Goal: Task Accomplishment & Management: Manage account settings

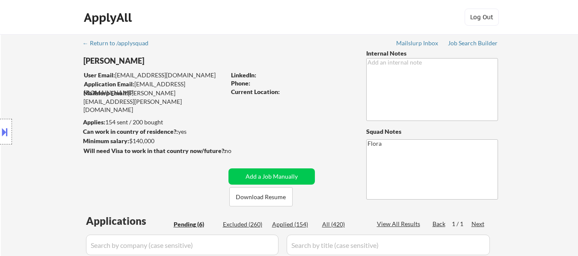
select select ""pending""
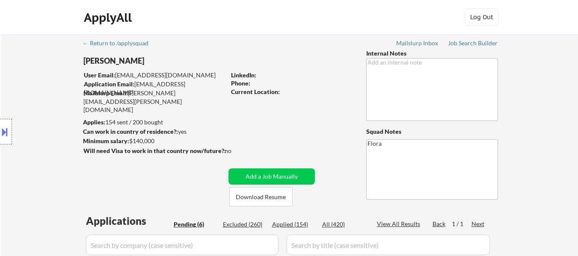
select select ""pending""
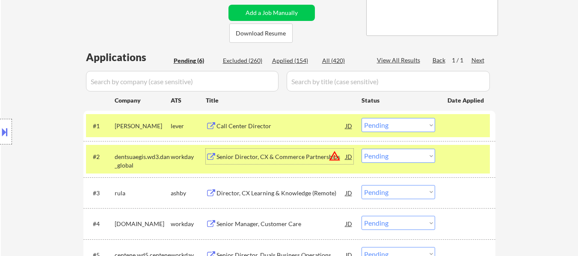
scroll to position [214, 0]
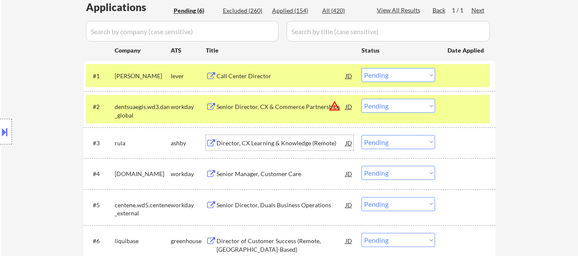
click at [272, 144] on div "Director, CX Learning & Knowledge (Remote)" at bounding box center [280, 143] width 129 height 9
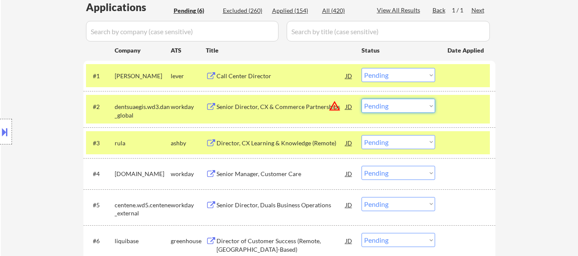
drag, startPoint x: 426, startPoint y: 105, endPoint x: 426, endPoint y: 111, distance: 5.6
click at [426, 105] on select "Choose an option... Pending Applied Excluded (Questions) Excluded (Expired) Exc…" at bounding box center [398, 106] width 74 height 14
click at [361, 99] on select "Choose an option... Pending Applied Excluded (Questions) Excluded (Expired) Exc…" at bounding box center [398, 106] width 74 height 14
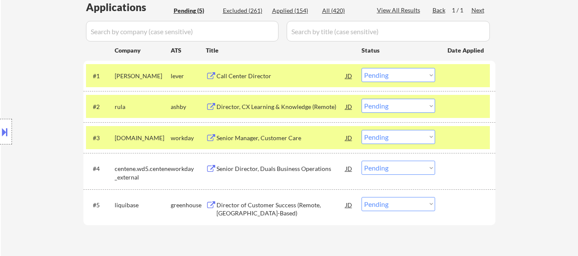
click at [408, 106] on select "Choose an option... Pending Applied Excluded (Questions) Excluded (Expired) Exc…" at bounding box center [398, 106] width 74 height 14
click at [361, 99] on select "Choose an option... Pending Applied Excluded (Questions) Excluded (Expired) Exc…" at bounding box center [398, 106] width 74 height 14
select select ""pending""
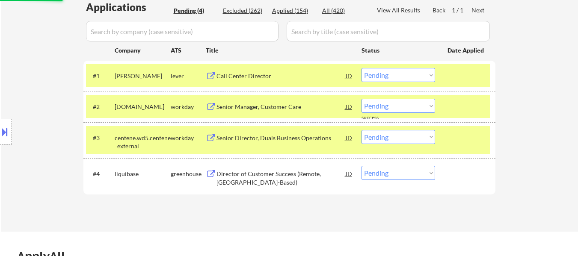
click at [424, 137] on select "Choose an option... Pending Applied Excluded (Questions) Excluded (Expired) Exc…" at bounding box center [398, 137] width 74 height 14
click at [361, 130] on select "Choose an option... Pending Applied Excluded (Questions) Excluded (Expired) Exc…" at bounding box center [398, 137] width 74 height 14
select select ""pending""
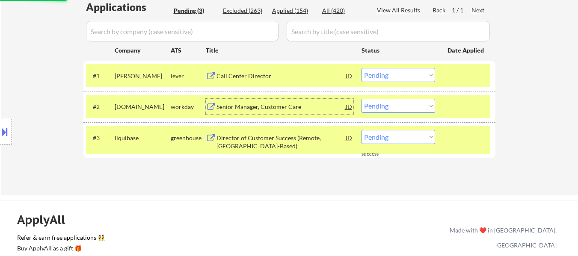
click at [263, 109] on div "Senior Manager, Customer Care" at bounding box center [280, 107] width 129 height 9
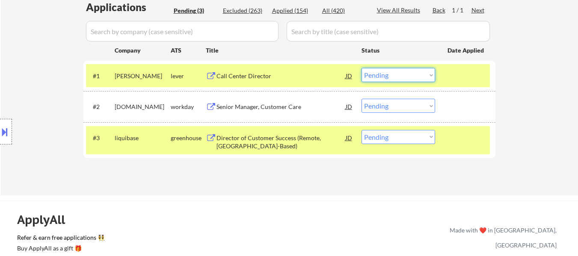
drag, startPoint x: 386, startPoint y: 75, endPoint x: 386, endPoint y: 80, distance: 5.1
click at [386, 75] on select "Choose an option... Pending Applied Excluded (Questions) Excluded (Expired) Exc…" at bounding box center [398, 75] width 74 height 14
click at [361, 68] on select "Choose an option... Pending Applied Excluded (Questions) Excluded (Expired) Exc…" at bounding box center [398, 75] width 74 height 14
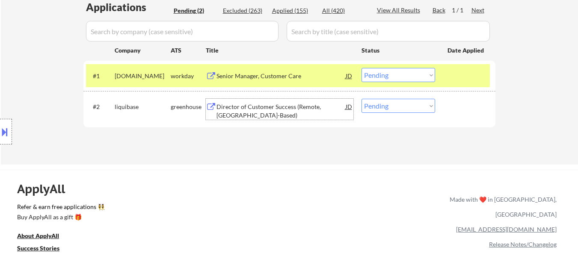
click at [261, 106] on div "Director of Customer Success (Remote, [GEOGRAPHIC_DATA]-Based)" at bounding box center [280, 111] width 129 height 17
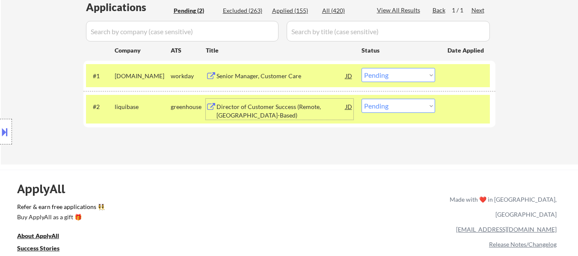
click at [376, 76] on select "Choose an option... Pending Applied Excluded (Questions) Excluded (Expired) Exc…" at bounding box center [398, 75] width 74 height 14
click at [361, 68] on select "Choose an option... Pending Applied Excluded (Questions) Excluded (Expired) Exc…" at bounding box center [398, 75] width 74 height 14
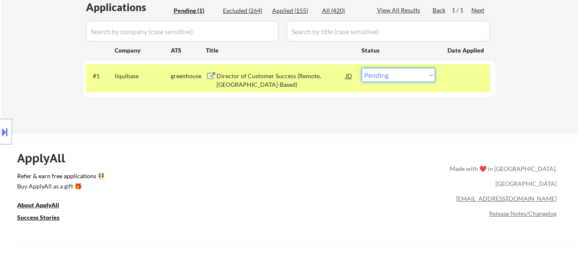
drag, startPoint x: 384, startPoint y: 76, endPoint x: 388, endPoint y: 79, distance: 4.9
click at [384, 76] on select "Choose an option... Pending Applied Excluded (Questions) Excluded (Expired) Exc…" at bounding box center [398, 75] width 74 height 14
select select ""excluded__expired_""
click at [361, 68] on select "Choose an option... Pending Applied Excluded (Questions) Excluded (Expired) Exc…" at bounding box center [398, 75] width 74 height 14
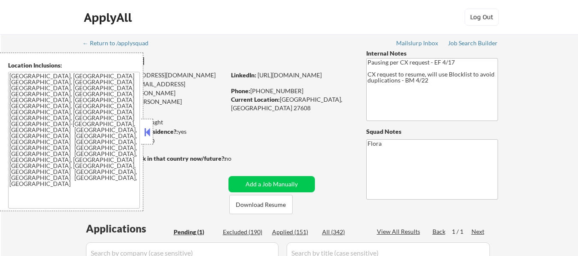
select select ""pending""
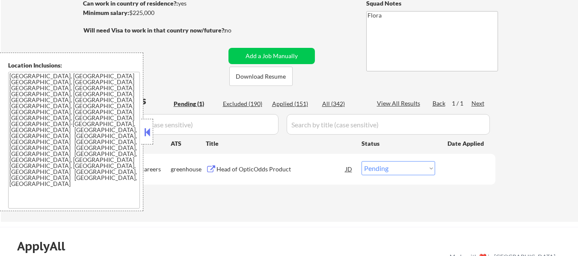
click at [149, 138] on button at bounding box center [146, 132] width 9 height 13
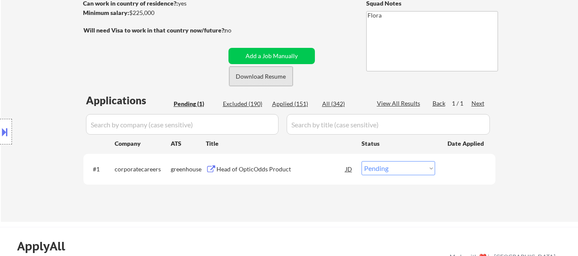
click at [274, 77] on button "Download Resume" at bounding box center [260, 76] width 63 height 19
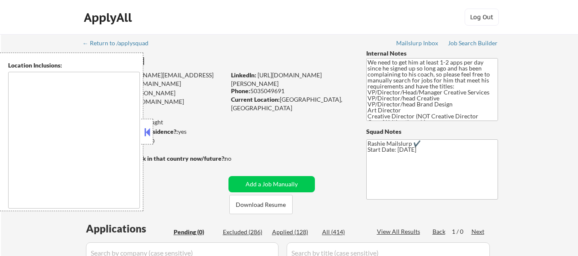
click at [148, 130] on button at bounding box center [146, 132] width 9 height 13
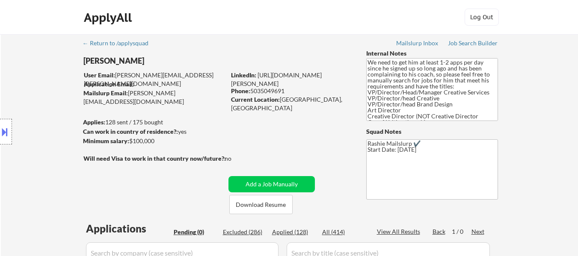
scroll to position [43, 0]
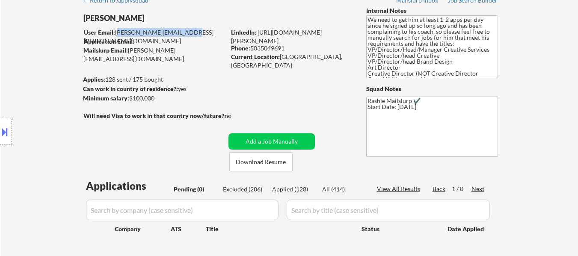
drag, startPoint x: 178, startPoint y: 32, endPoint x: 115, endPoint y: 33, distance: 62.4
click at [115, 33] on div "User Email: joseph.intile@gmail.com" at bounding box center [155, 36] width 142 height 17
copy div "joseph.intile@gmail.com"
click at [5, 131] on button at bounding box center [4, 132] width 9 height 14
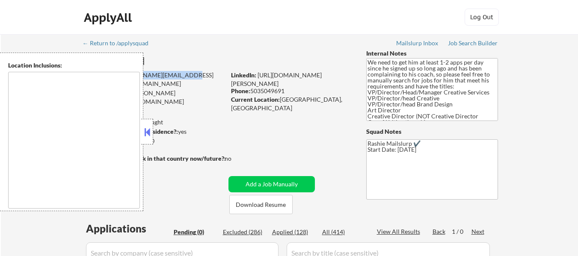
scroll to position [86, 0]
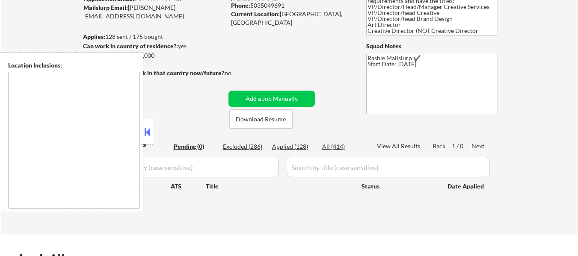
click at [148, 131] on button at bounding box center [146, 132] width 9 height 13
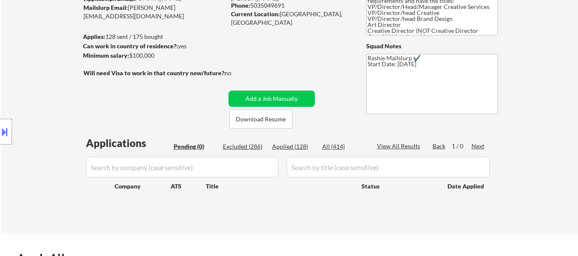
click at [2, 137] on button at bounding box center [4, 132] width 9 height 14
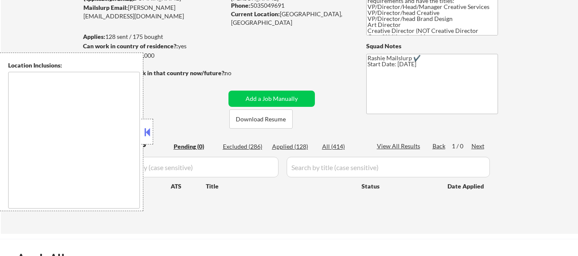
click at [149, 127] on button at bounding box center [146, 132] width 9 height 13
